Goal: Check status: Check status

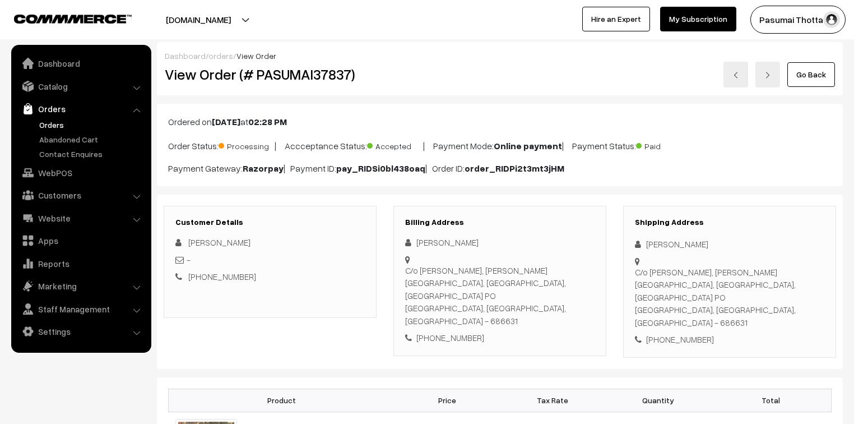
scroll to position [2000, 0]
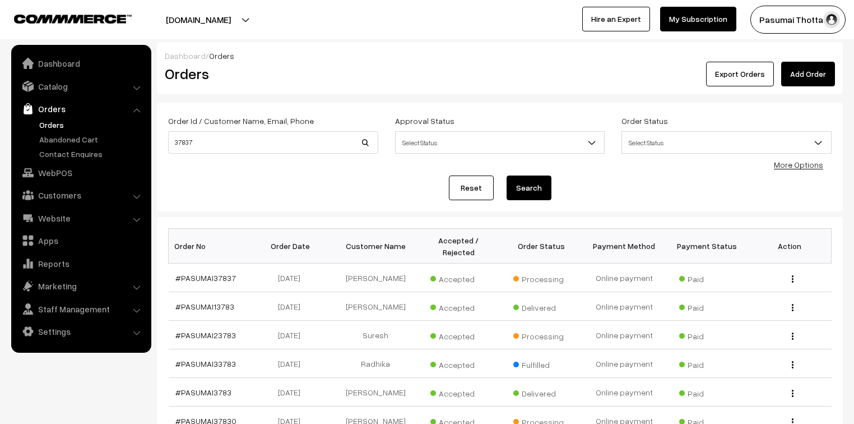
click at [151, 154] on body "Thank you for showing interest. Our team will call you shortly. Close pasumaith…" at bounding box center [427, 349] width 854 height 699
type input "37424"
click at [507, 175] on button "Search" at bounding box center [529, 187] width 45 height 25
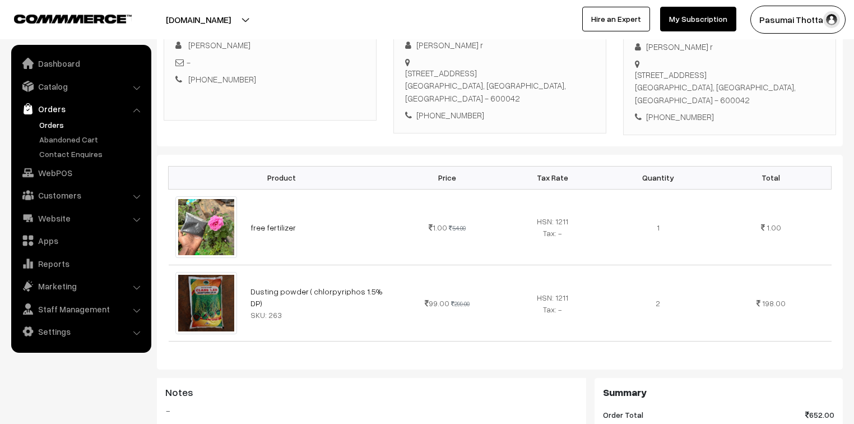
scroll to position [90, 0]
